Goal: Task Accomplishment & Management: Manage account settings

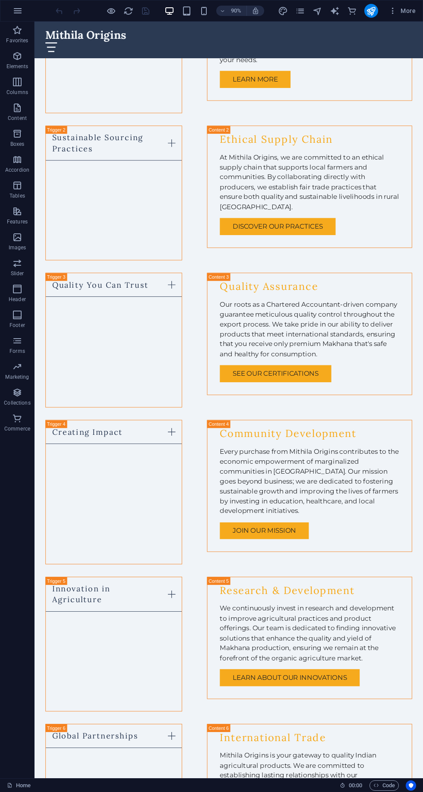
scroll to position [2069, 0]
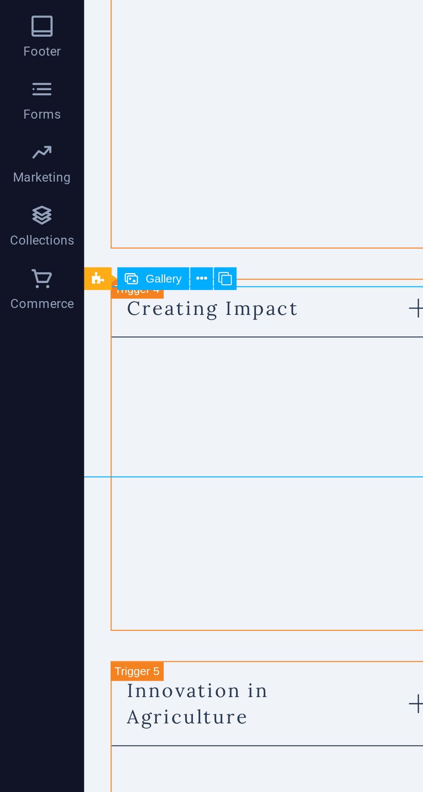
click at [40, 423] on icon at bounding box center [40, 418] width 5 height 9
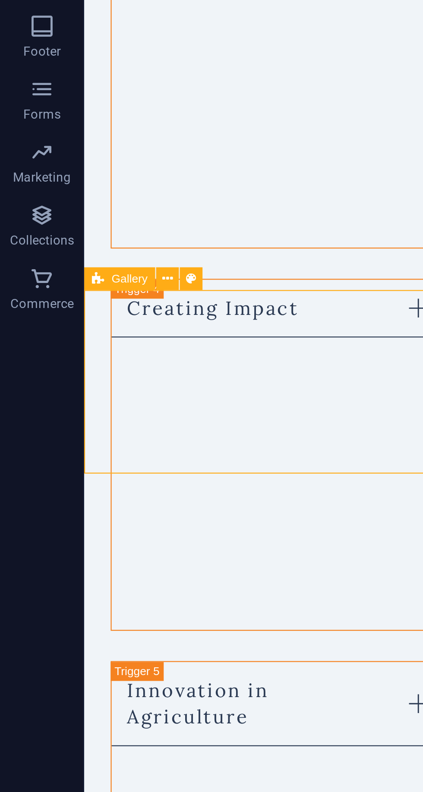
click at [47, 418] on span "Gallery" at bounding box center [53, 418] width 15 height 5
click at [55, 418] on span "Gallery" at bounding box center [53, 418] width 15 height 5
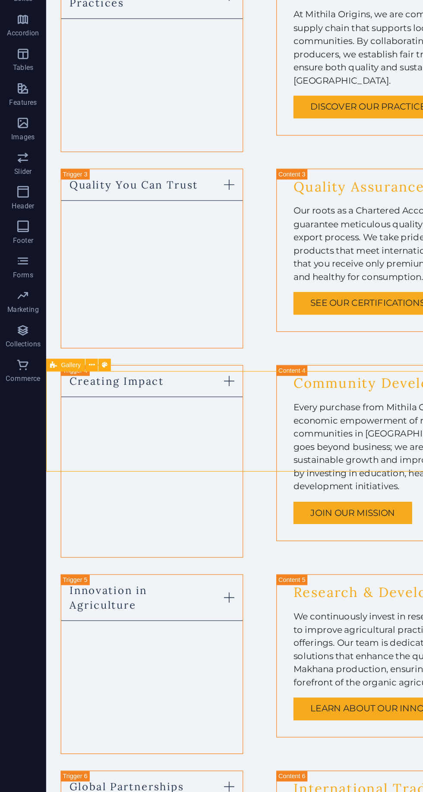
click at [71, 423] on icon at bounding box center [68, 419] width 4 height 8
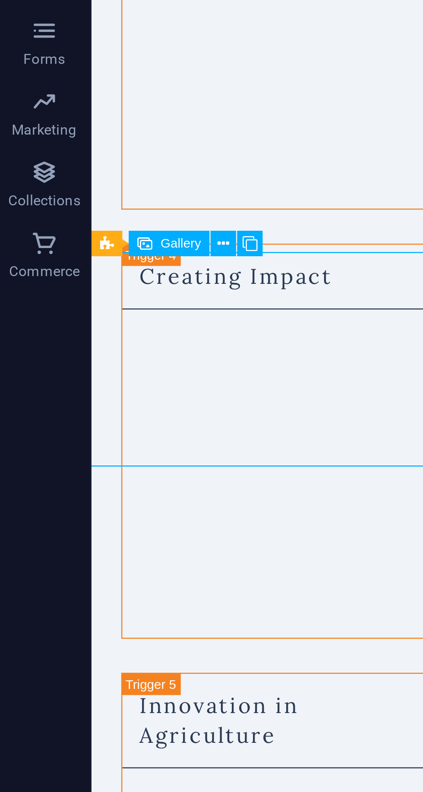
click at [84, 420] on icon at bounding box center [83, 419] width 4 height 8
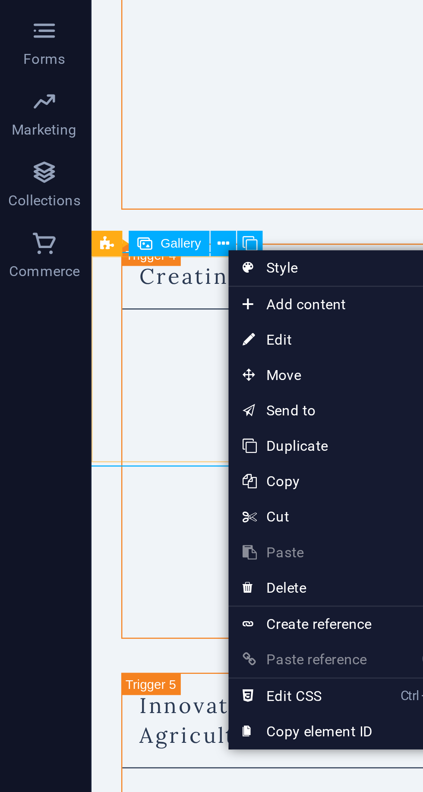
click at [119, 341] on div "Get in Touch with Us I have read and understand the privacy policy. Unreadable?…" at bounding box center [307, 466] width 432 height 250
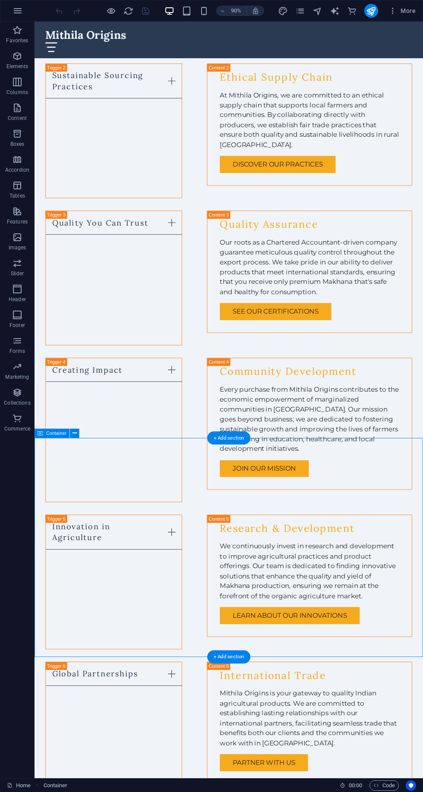
scroll to position [2181, 0]
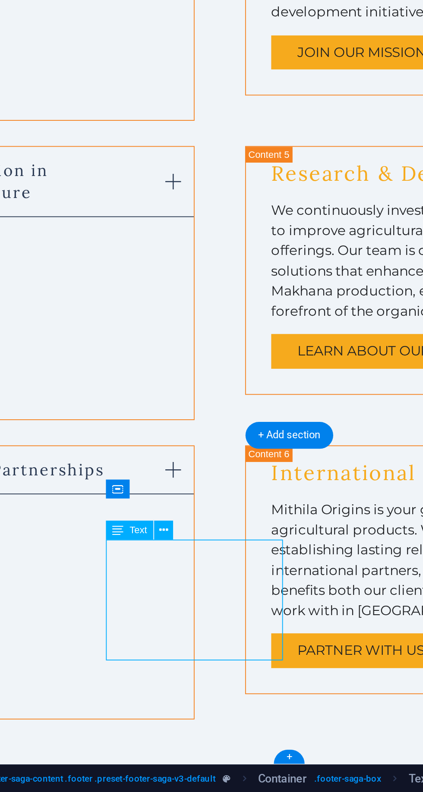
click at [169, 668] on icon at bounding box center [167, 663] width 4 height 8
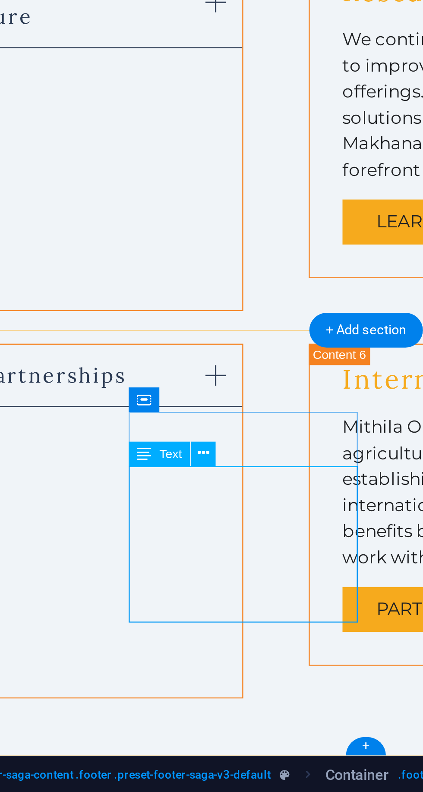
click at [169, 668] on icon at bounding box center [167, 663] width 4 height 8
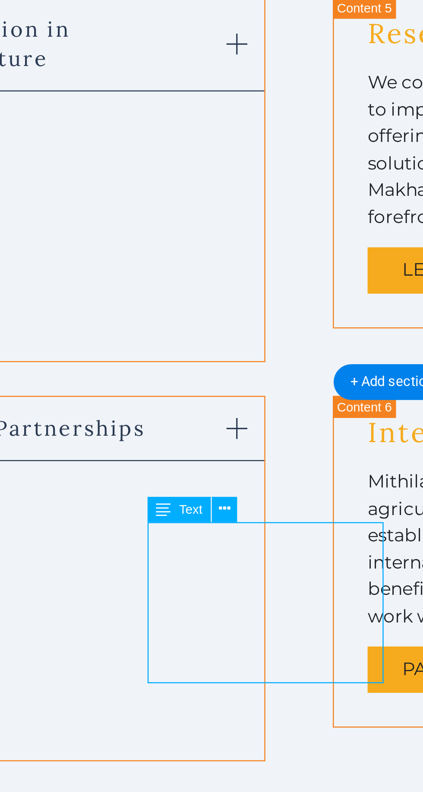
click at [153, 665] on span "Text" at bounding box center [154, 663] width 9 height 5
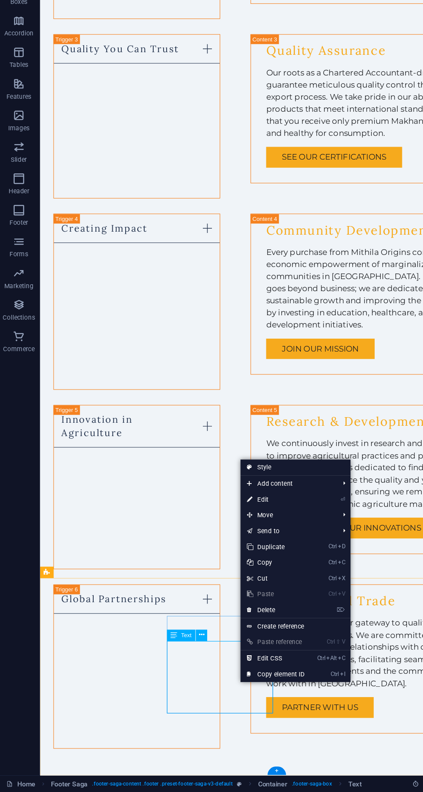
click at [243, 556] on link "⏎ Edit" at bounding box center [228, 552] width 58 height 13
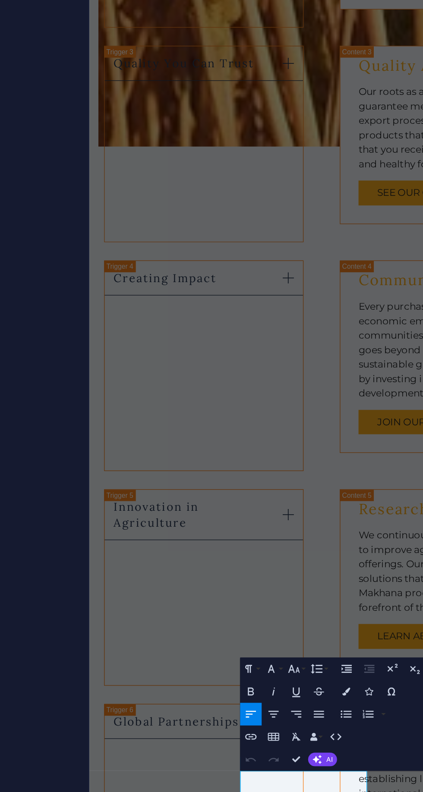
scroll to position [2181, 0]
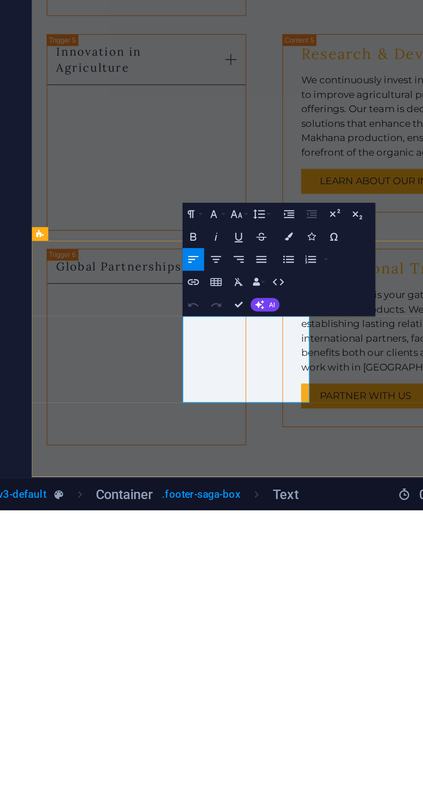
click at [135, 710] on p "800001 Mithila" at bounding box center [86, 715] width 97 height 11
click at [110, 700] on span "[STREET_ADDRESS]" at bounding box center [74, 704] width 72 height 9
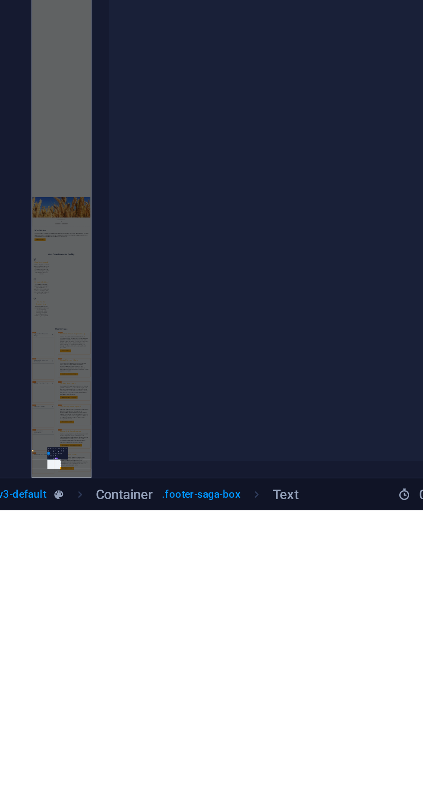
scroll to position [2179, 0]
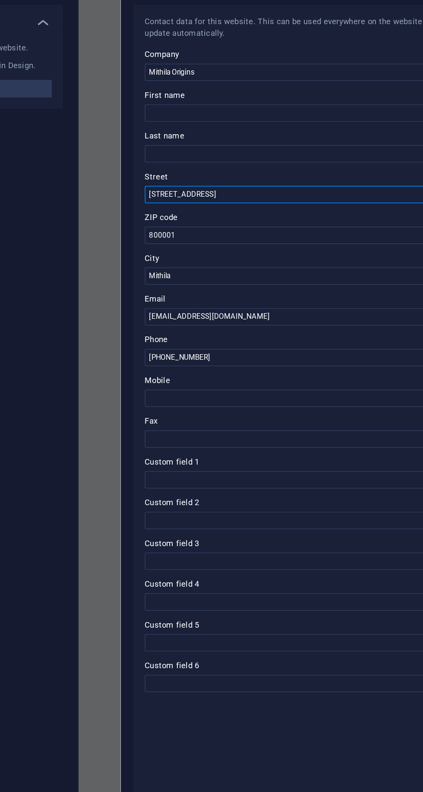
click at [281, 187] on input "[STREET_ADDRESS]" at bounding box center [317, 188] width 183 height 10
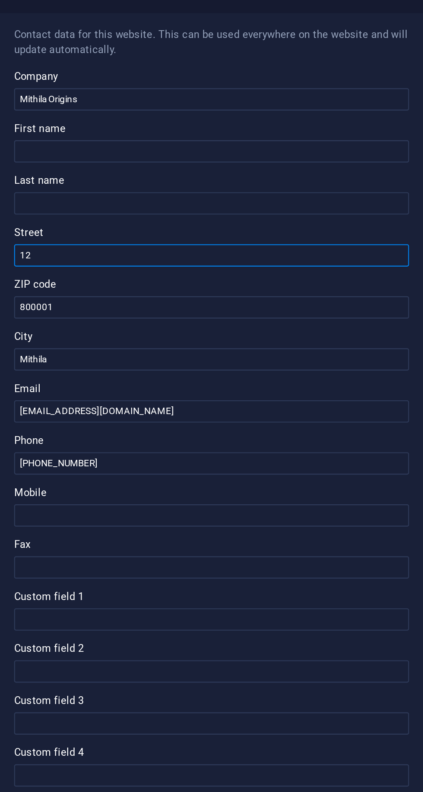
type input "1"
type input "Sangam Vihar"
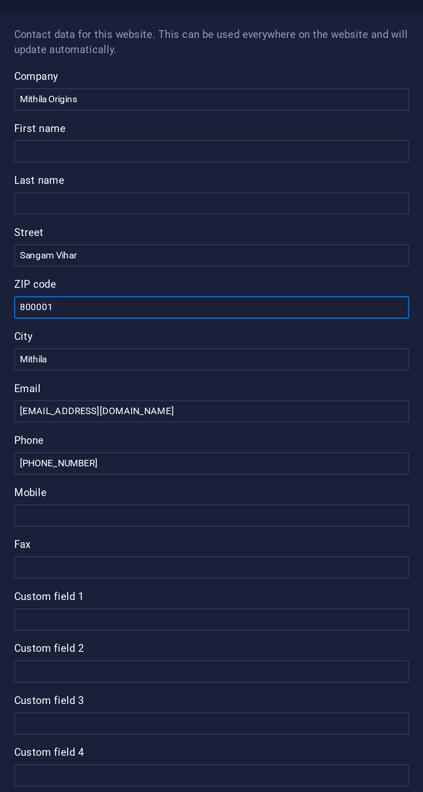
click at [313, 212] on input "800001" at bounding box center [317, 213] width 183 height 10
type input "8"
type input "110080"
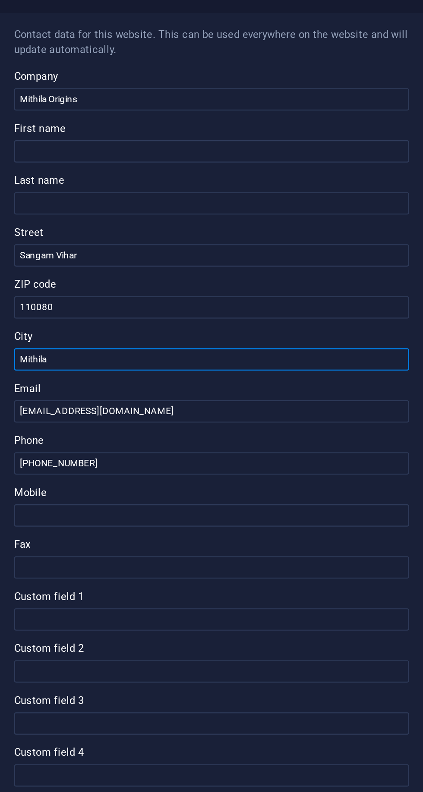
click at [342, 236] on input "Mithila" at bounding box center [317, 237] width 183 height 10
type input "M"
type input "[GEOGRAPHIC_DATA]"
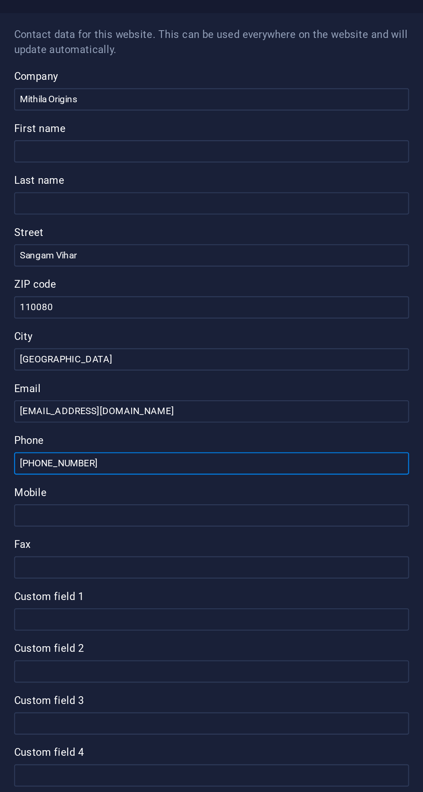
click at [311, 283] on input "[PHONE_NUMBER]" at bounding box center [317, 285] width 183 height 10
type input "[PHONE_NUMBER]"
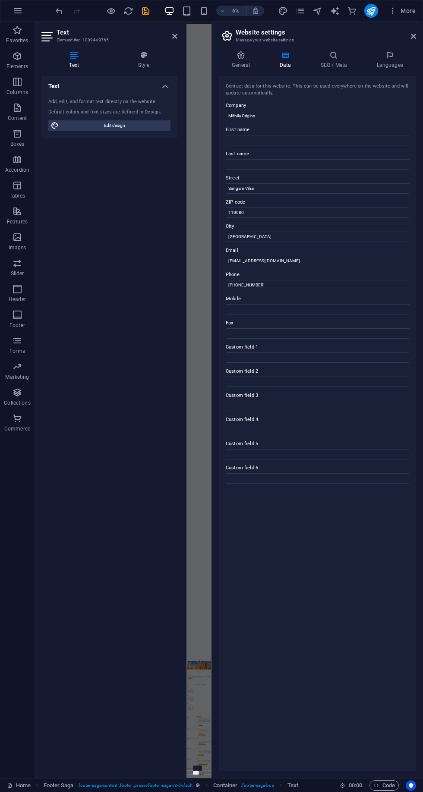
click at [416, 40] on icon at bounding box center [413, 36] width 5 height 7
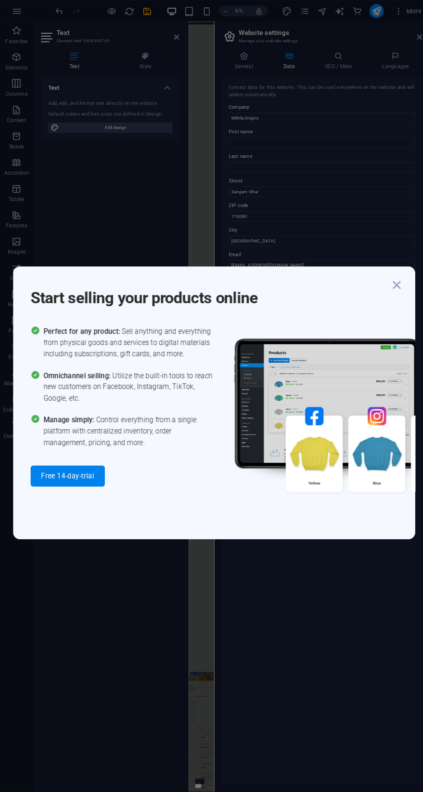
click at [398, 284] on icon "button" at bounding box center [391, 280] width 16 height 16
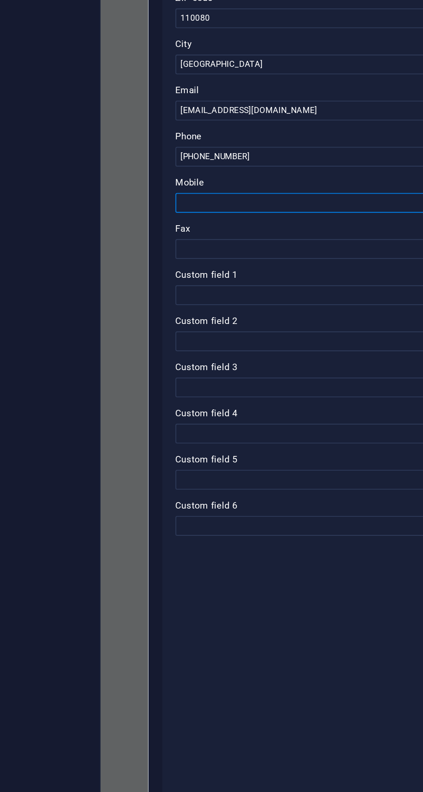
click at [267, 304] on input "Mobile" at bounding box center [317, 309] width 183 height 10
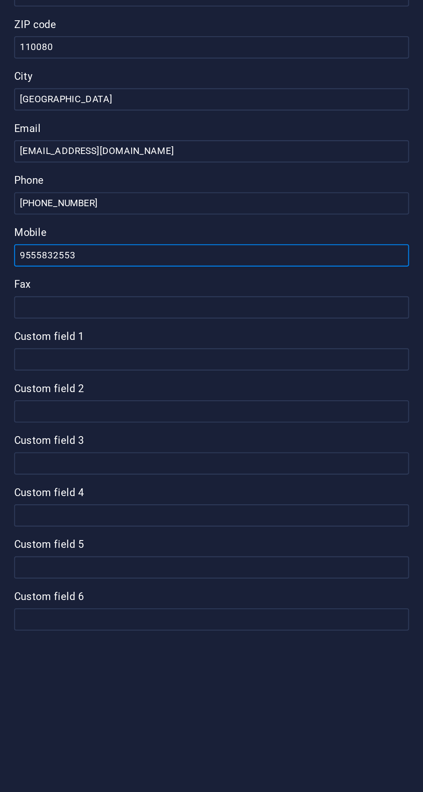
type input "9555832553"
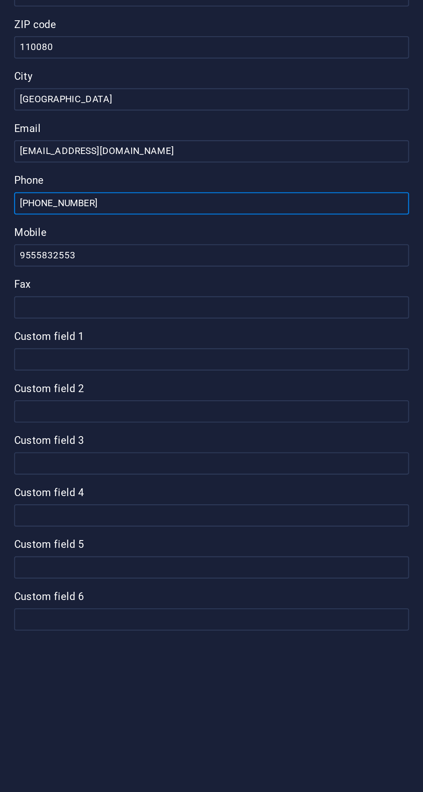
click at [303, 287] on input "[PHONE_NUMBER]" at bounding box center [317, 285] width 183 height 10
type input "+"
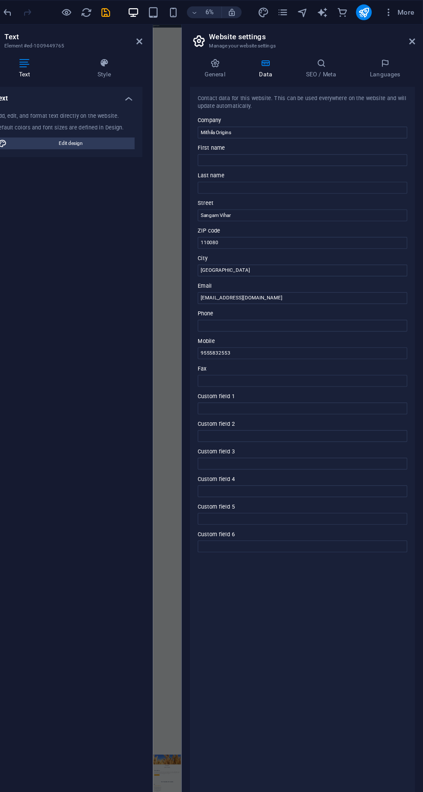
click at [416, 40] on icon at bounding box center [413, 36] width 5 height 7
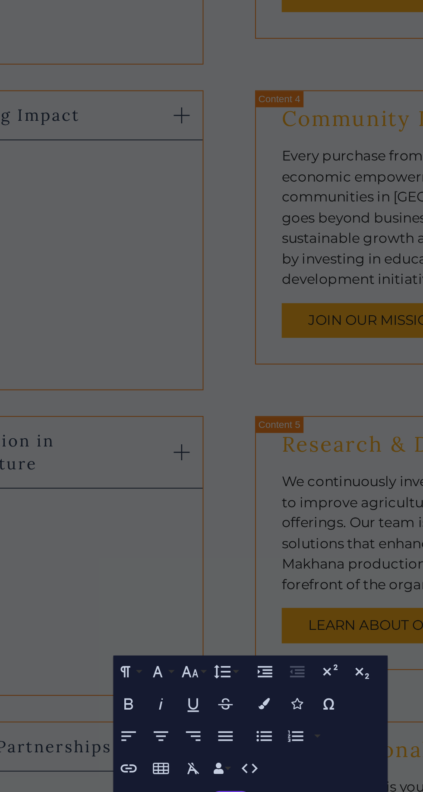
scroll to position [2181, 0]
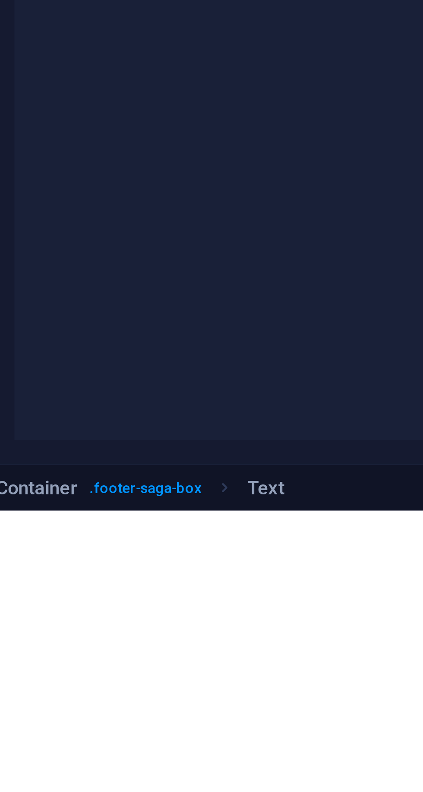
scroll to position [2179, 0]
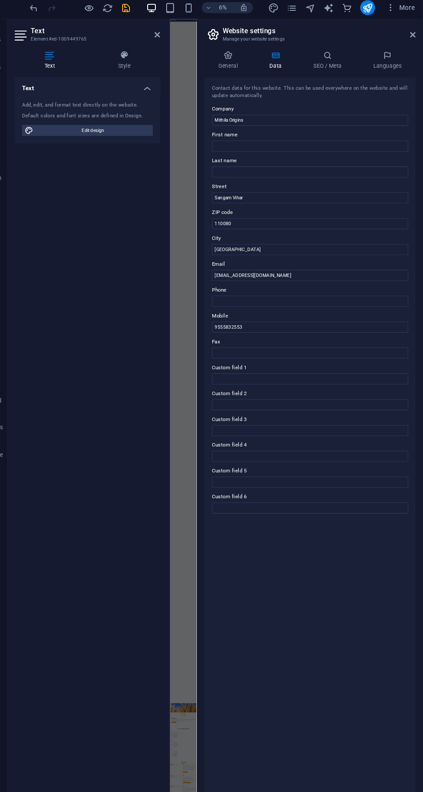
click at [423, 97] on div "General Data SEO / Meta Languages Website name [DOMAIN_NAME] Logo Drag files he…" at bounding box center [317, 411] width 211 height 735
click at [416, 36] on h2 "Website settings" at bounding box center [326, 32] width 180 height 8
click at [416, 40] on icon at bounding box center [413, 36] width 5 height 7
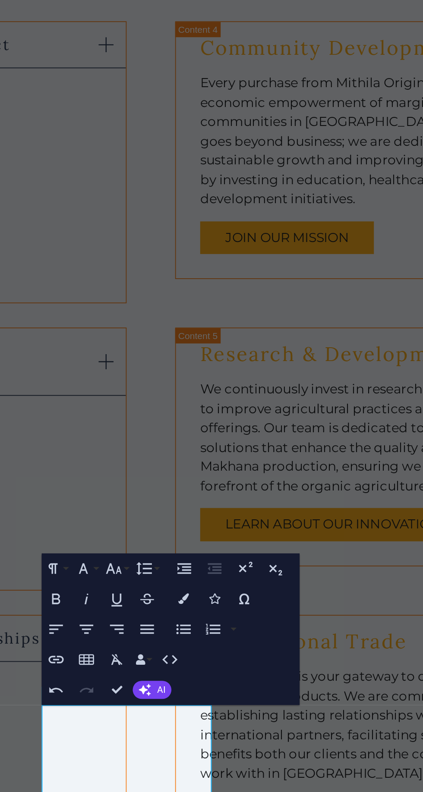
scroll to position [2181, 0]
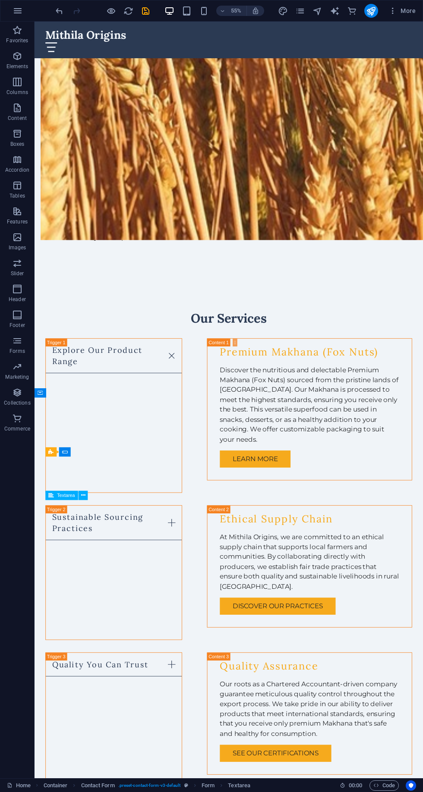
scroll to position [2181, 0]
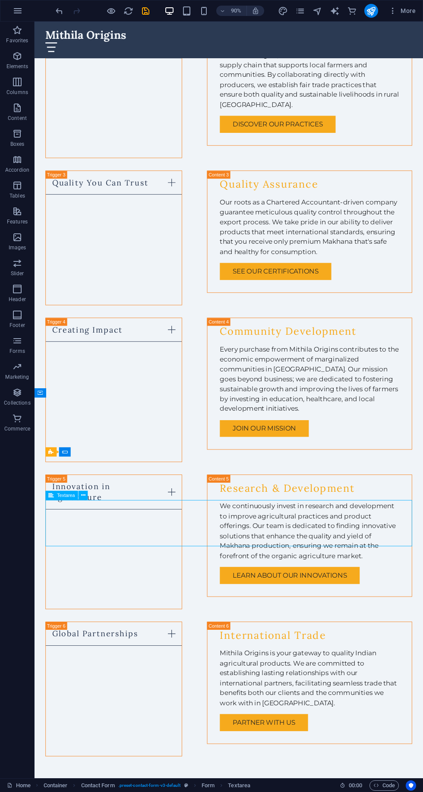
click at [391, 13] on icon "button" at bounding box center [392, 10] width 9 height 9
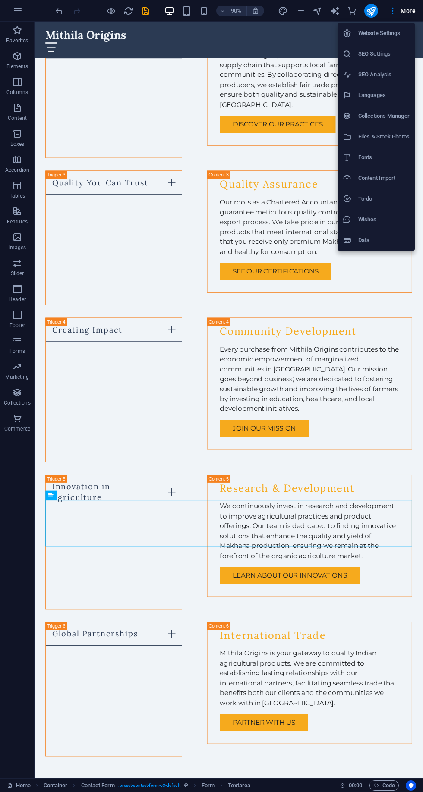
click at [416, 21] on div at bounding box center [211, 396] width 423 height 792
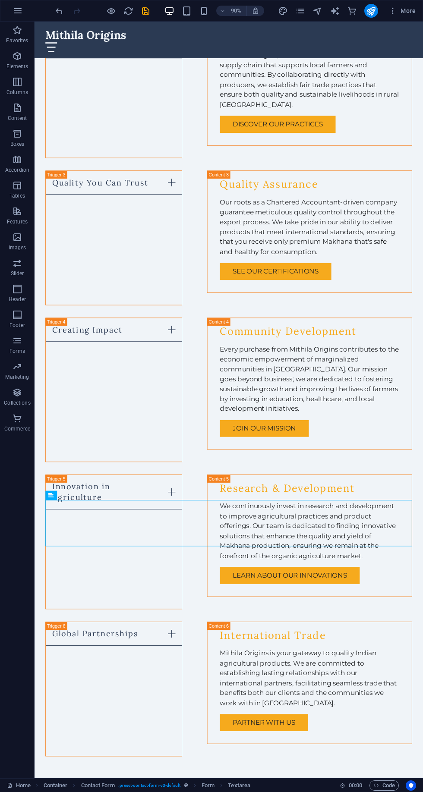
click at [209, 16] on icon "button" at bounding box center [204, 11] width 10 height 10
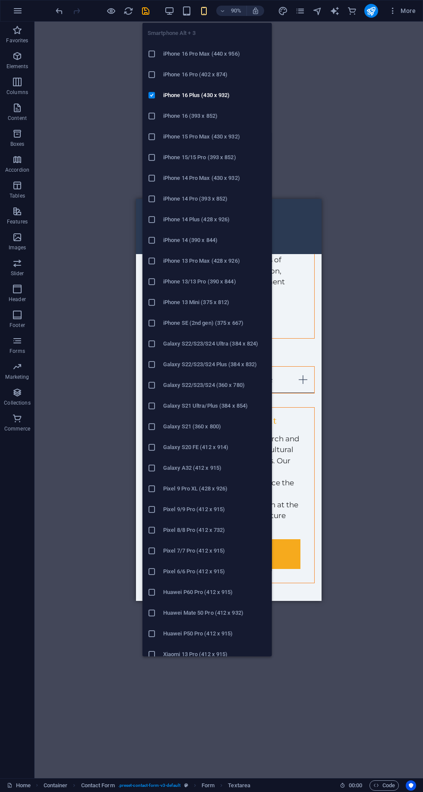
scroll to position [3067, 0]
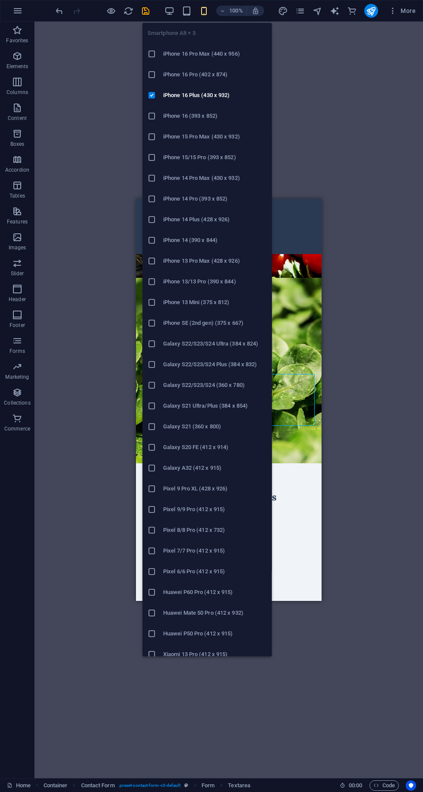
click at [190, 9] on icon "button" at bounding box center [187, 11] width 10 height 10
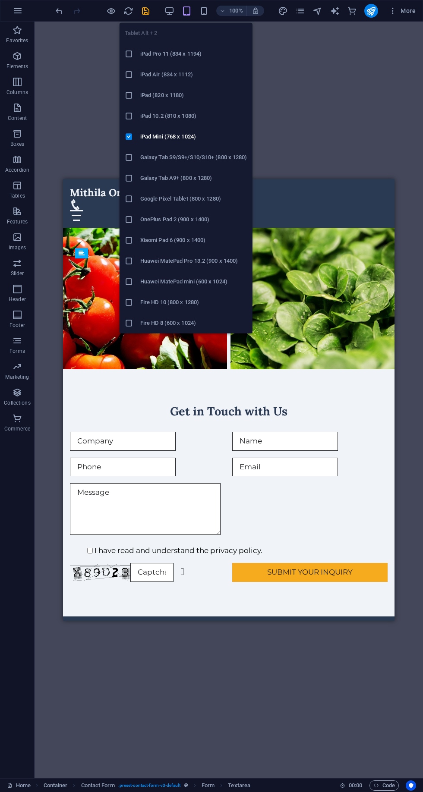
scroll to position [2585, 0]
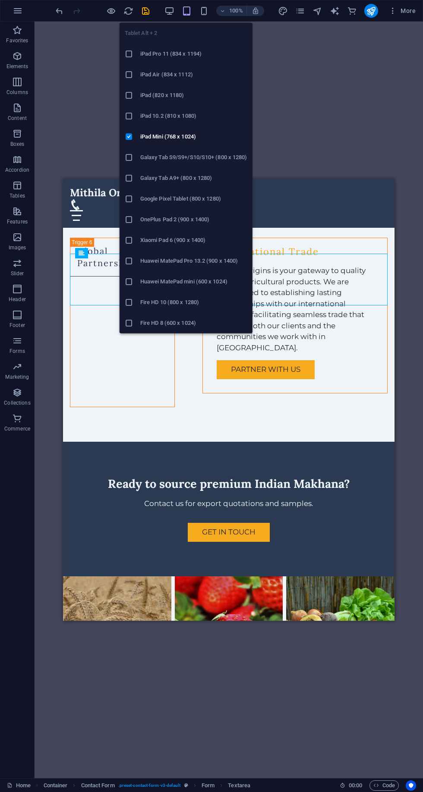
click at [174, 8] on icon "button" at bounding box center [169, 11] width 10 height 10
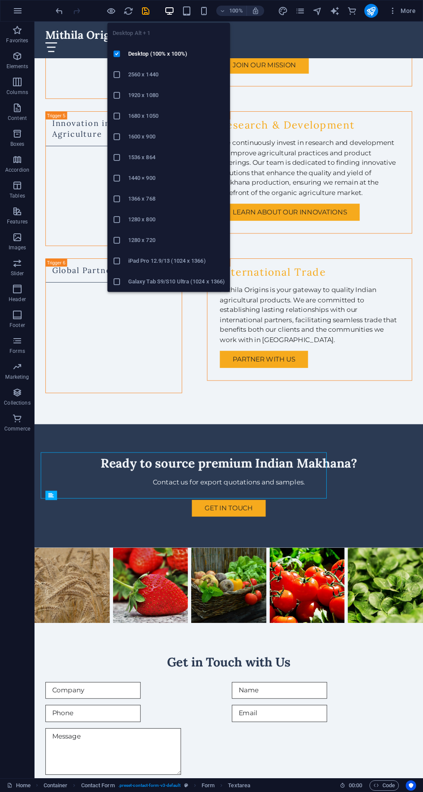
scroll to position [2181, 0]
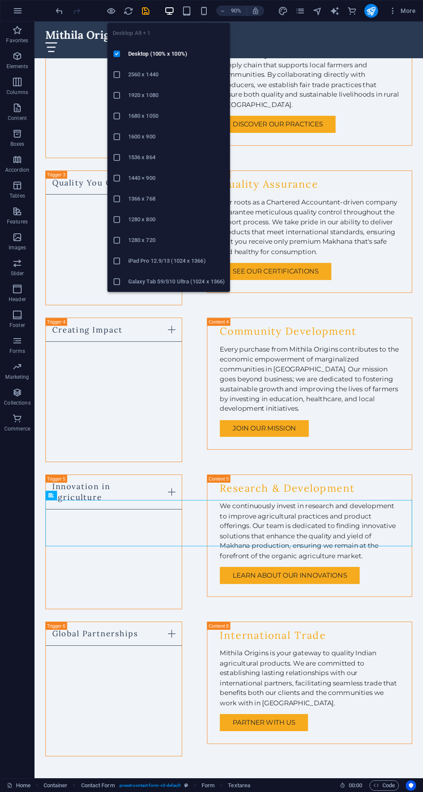
click at [109, 9] on icon "button" at bounding box center [111, 11] width 10 height 10
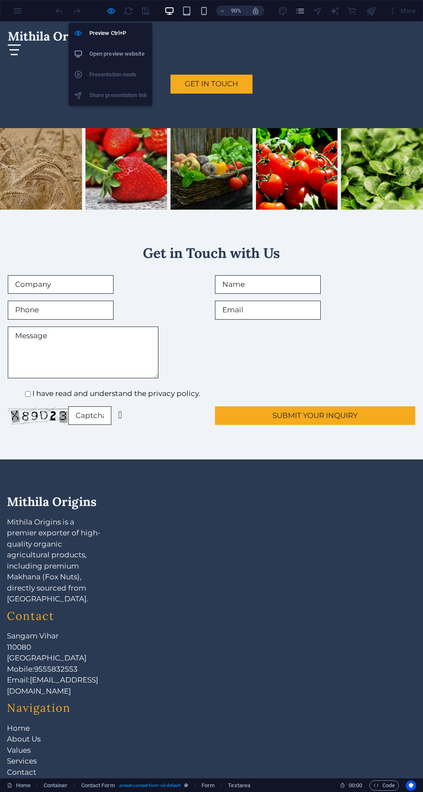
scroll to position [1359, 0]
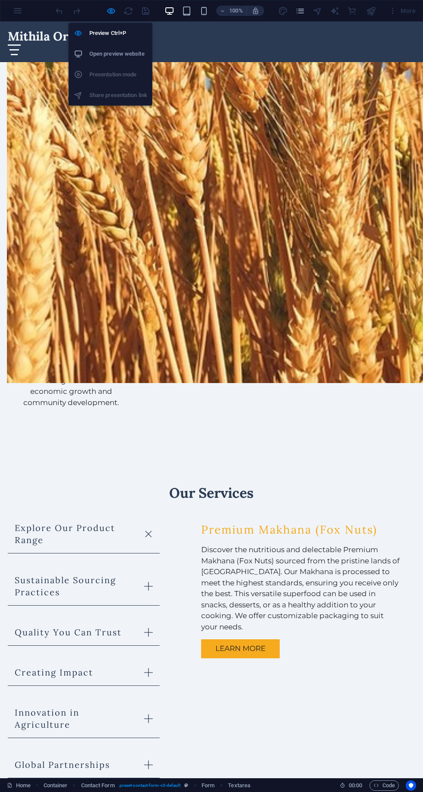
click at [134, 53] on h6 "Open preview website" at bounding box center [118, 54] width 58 height 10
